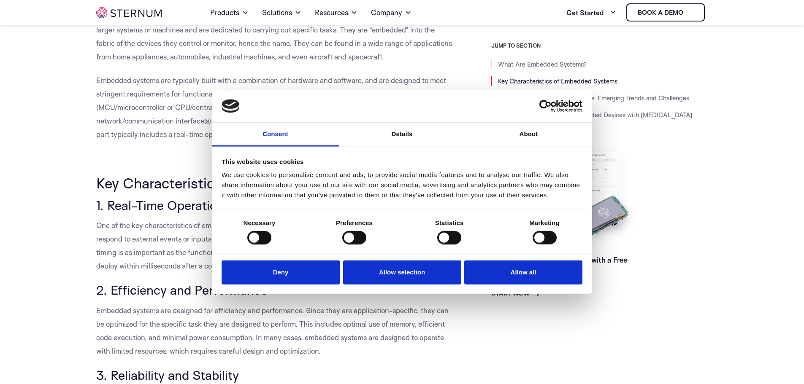
scroll to position [248, 0]
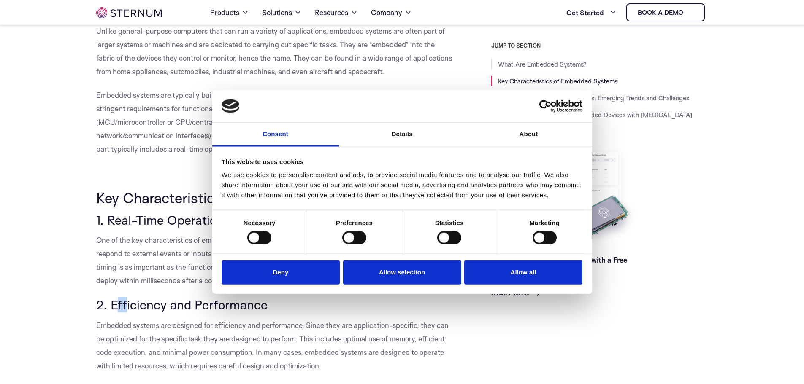
drag, startPoint x: 114, startPoint y: 316, endPoint x: 127, endPoint y: 316, distance: 13.1
click at [127, 313] on span "2. Efficiency and Performance" at bounding box center [181, 305] width 171 height 16
click at [102, 313] on span "2. Efficiency and Performance" at bounding box center [181, 305] width 171 height 16
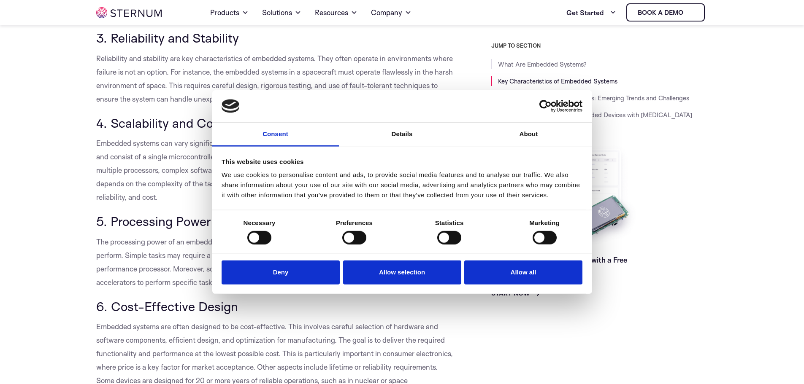
scroll to position [585, 0]
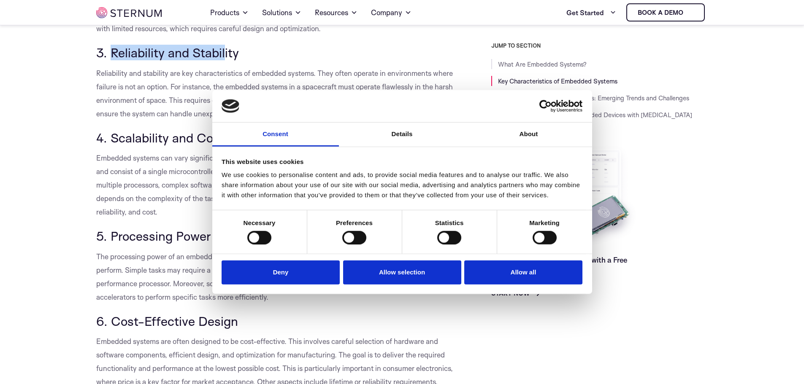
drag, startPoint x: 110, startPoint y: 64, endPoint x: 224, endPoint y: 65, distance: 113.9
click at [224, 60] on span "3. Reliability and Stability" at bounding box center [167, 53] width 143 height 16
click at [240, 60] on h3 "3. Reliability and Stability" at bounding box center [274, 53] width 357 height 14
drag, startPoint x: 240, startPoint y: 65, endPoint x: 129, endPoint y: 66, distance: 110.6
click at [129, 60] on h3 "3. Reliability and Stability" at bounding box center [274, 53] width 357 height 14
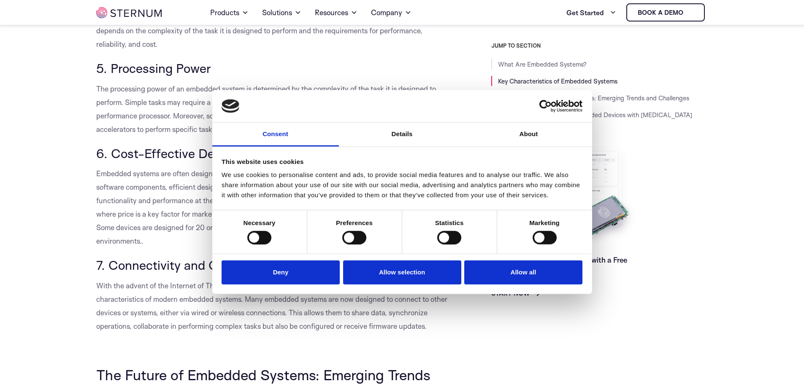
scroll to position [796, 0]
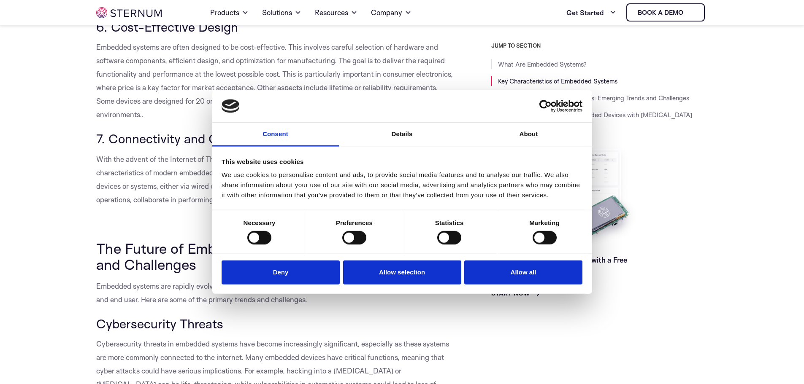
scroll to position [881, 0]
drag, startPoint x: 236, startPoint y: 46, endPoint x: 114, endPoint y: 39, distance: 122.6
click at [114, 33] on h3 "6. Cost-Effective Design" at bounding box center [274, 26] width 357 height 14
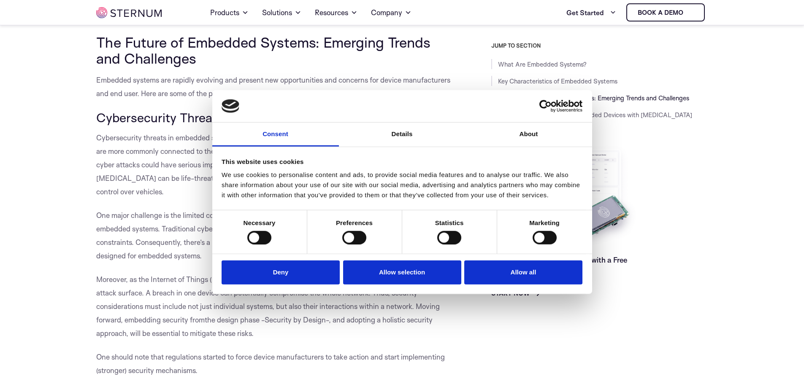
scroll to position [1176, 0]
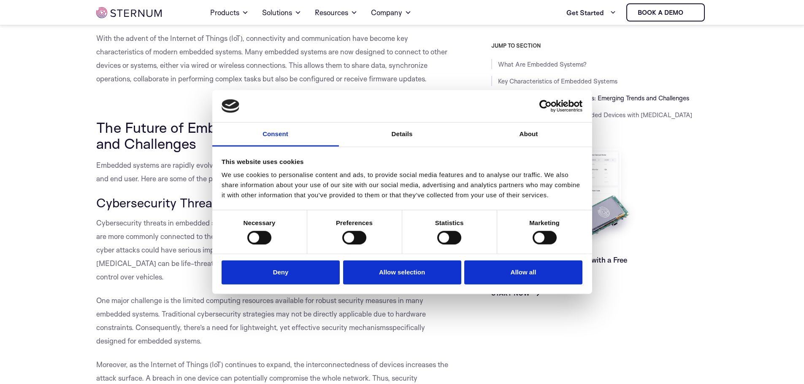
scroll to position [965, 0]
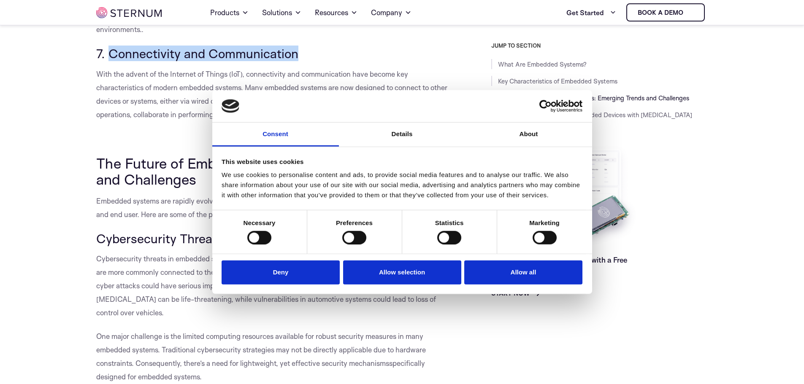
drag, startPoint x: 298, startPoint y: 67, endPoint x: 111, endPoint y: 67, distance: 186.1
click at [111, 61] on h3 "7. Connectivity and Communication" at bounding box center [274, 53] width 357 height 14
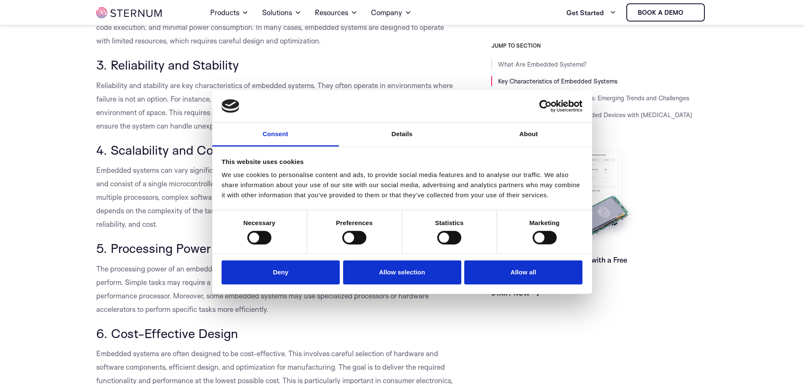
scroll to position [585, 0]
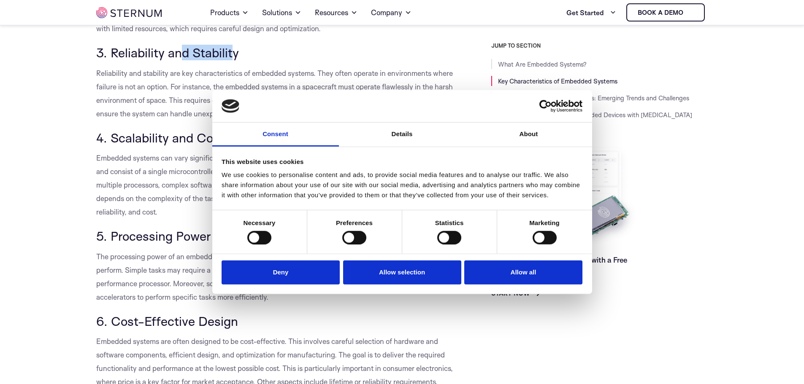
drag, startPoint x: 229, startPoint y: 66, endPoint x: 181, endPoint y: 68, distance: 48.1
click at [181, 60] on span "3. Reliability and Stability" at bounding box center [167, 53] width 143 height 16
click at [252, 60] on h3 "3. Reliability and Stability" at bounding box center [274, 53] width 357 height 14
drag, startPoint x: 249, startPoint y: 67, endPoint x: 107, endPoint y: 67, distance: 142.2
click at [107, 60] on h3 "3. Reliability and Stability" at bounding box center [274, 53] width 357 height 14
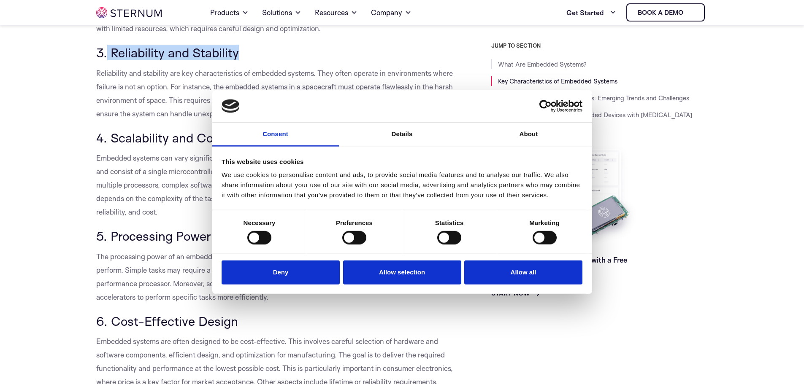
click at [265, 60] on h3 "3. Reliability and Stability" at bounding box center [274, 53] width 357 height 14
